Goal: Navigation & Orientation: Find specific page/section

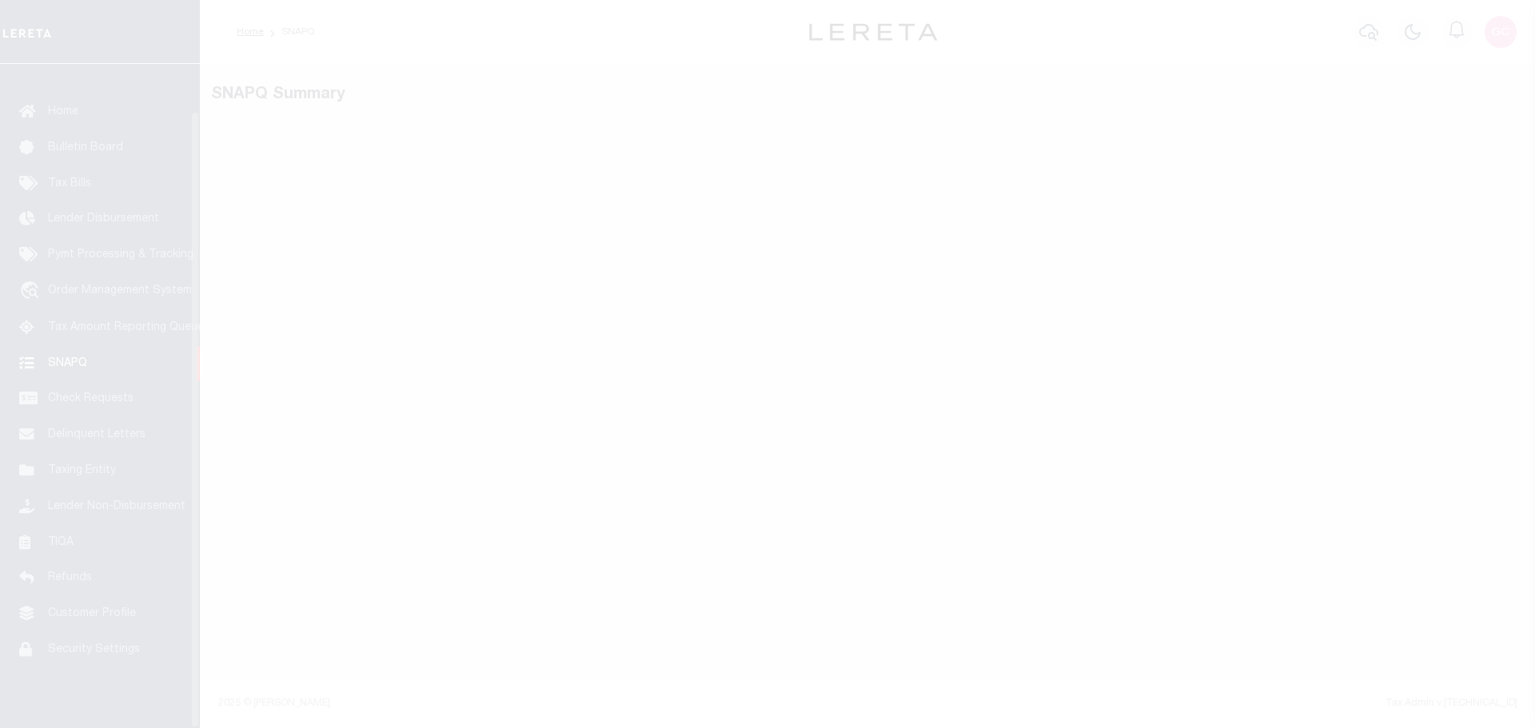
scroll to position [50, 0]
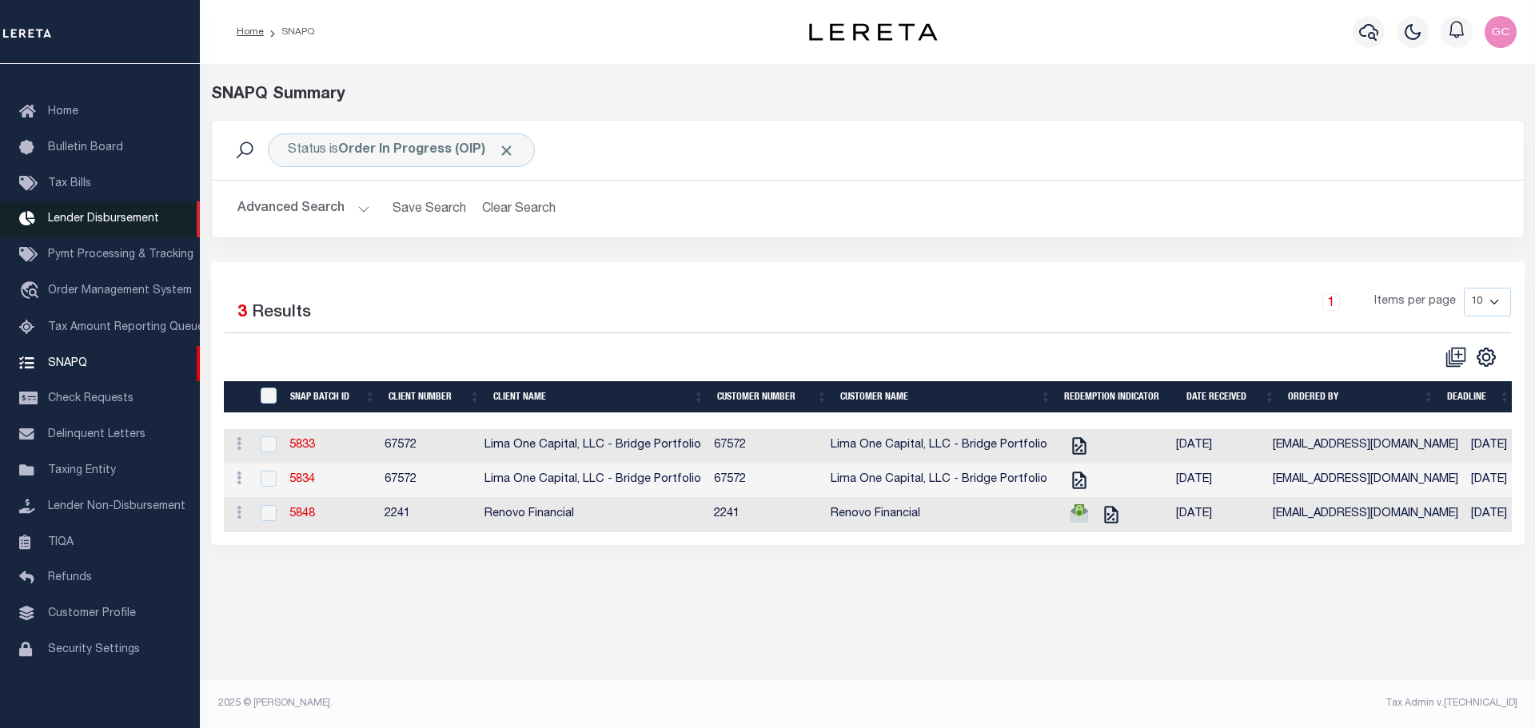
click at [87, 214] on span "Lender Disbursement" at bounding box center [103, 219] width 111 height 11
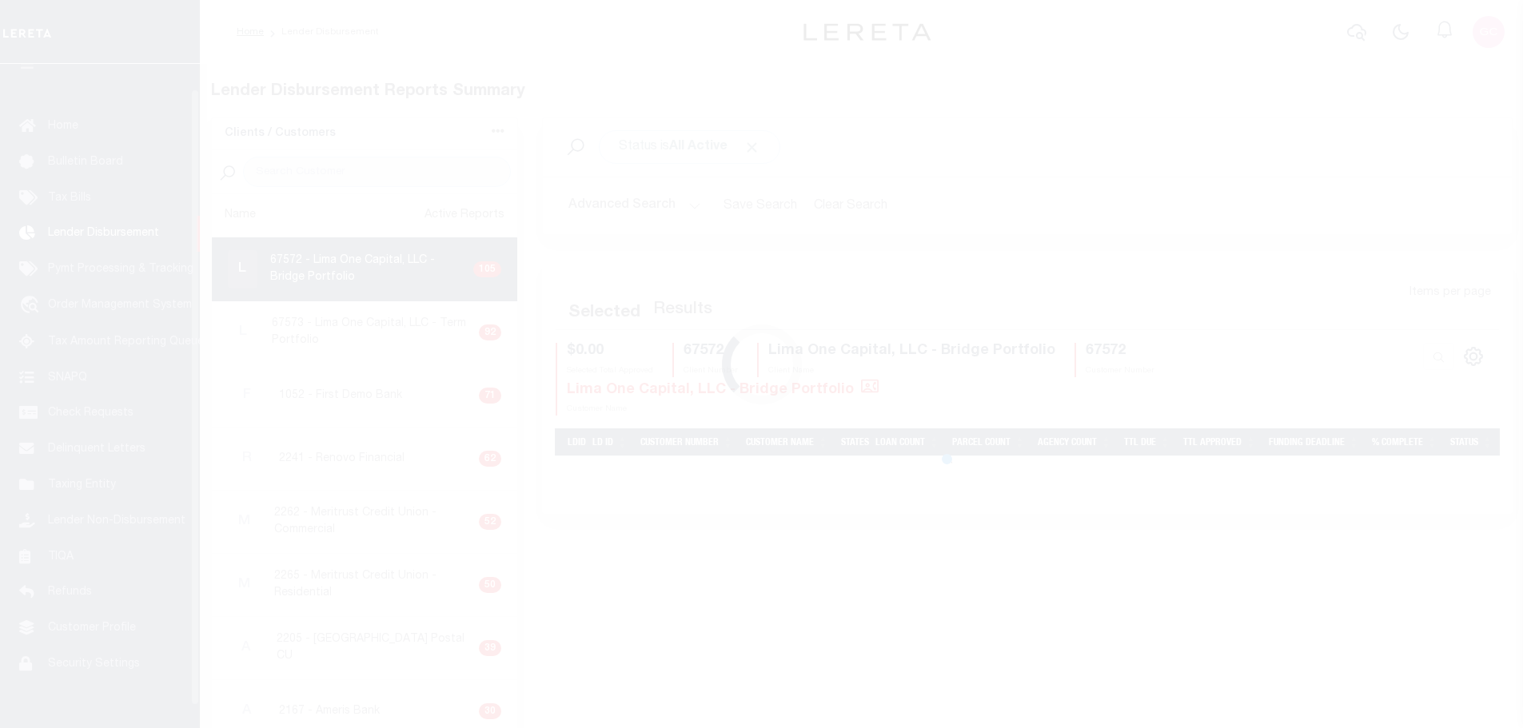
scroll to position [28, 0]
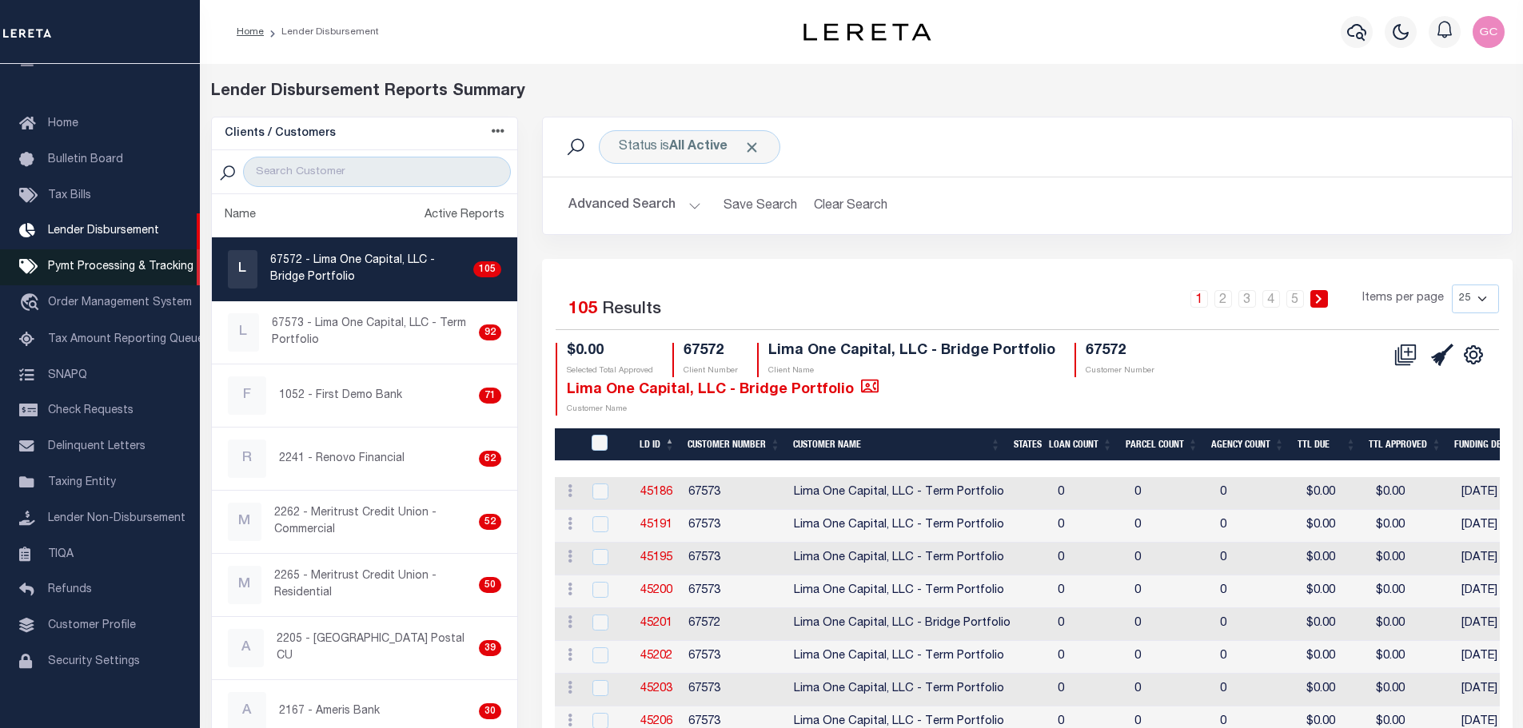
click at [80, 273] on span "Pymt Processing & Tracking" at bounding box center [121, 266] width 146 height 11
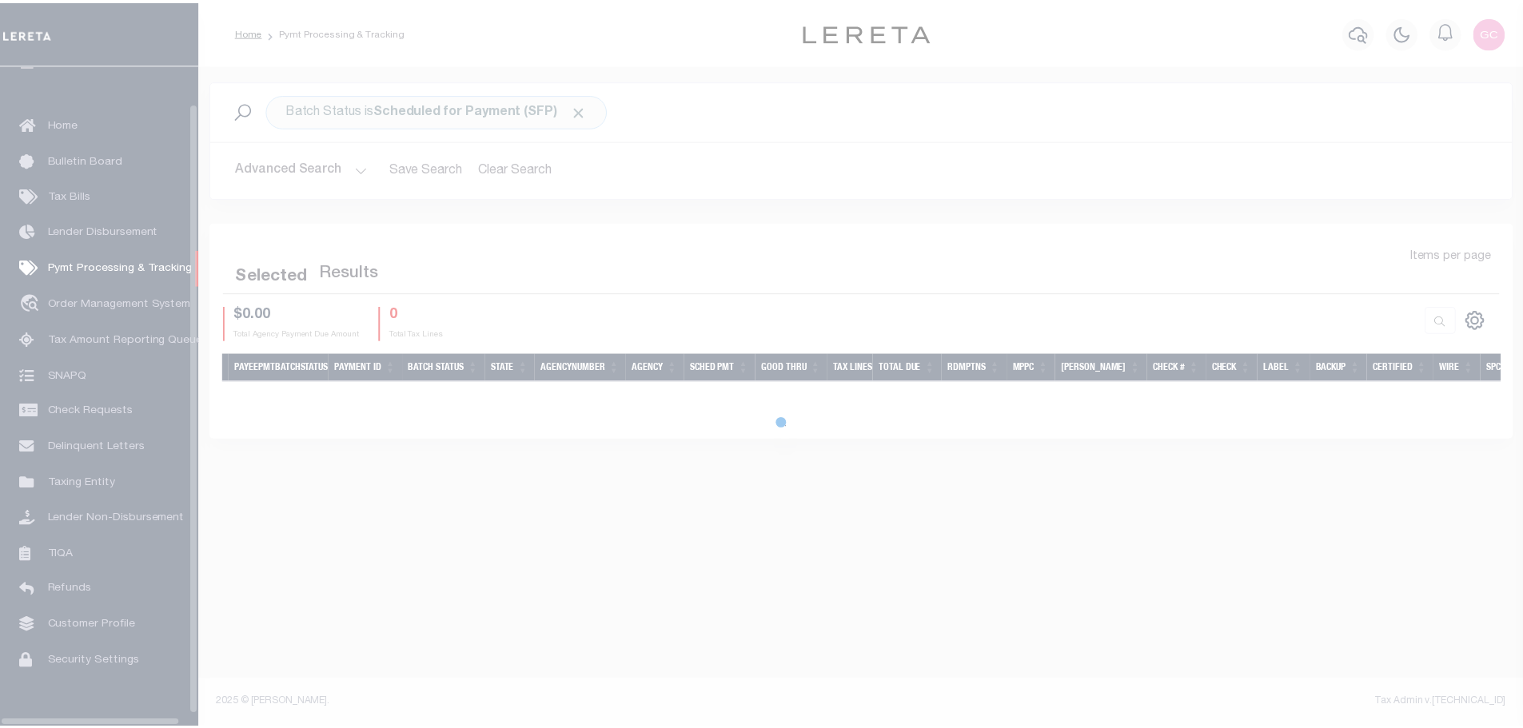
scroll to position [50, 0]
